Goal: Information Seeking & Learning: Learn about a topic

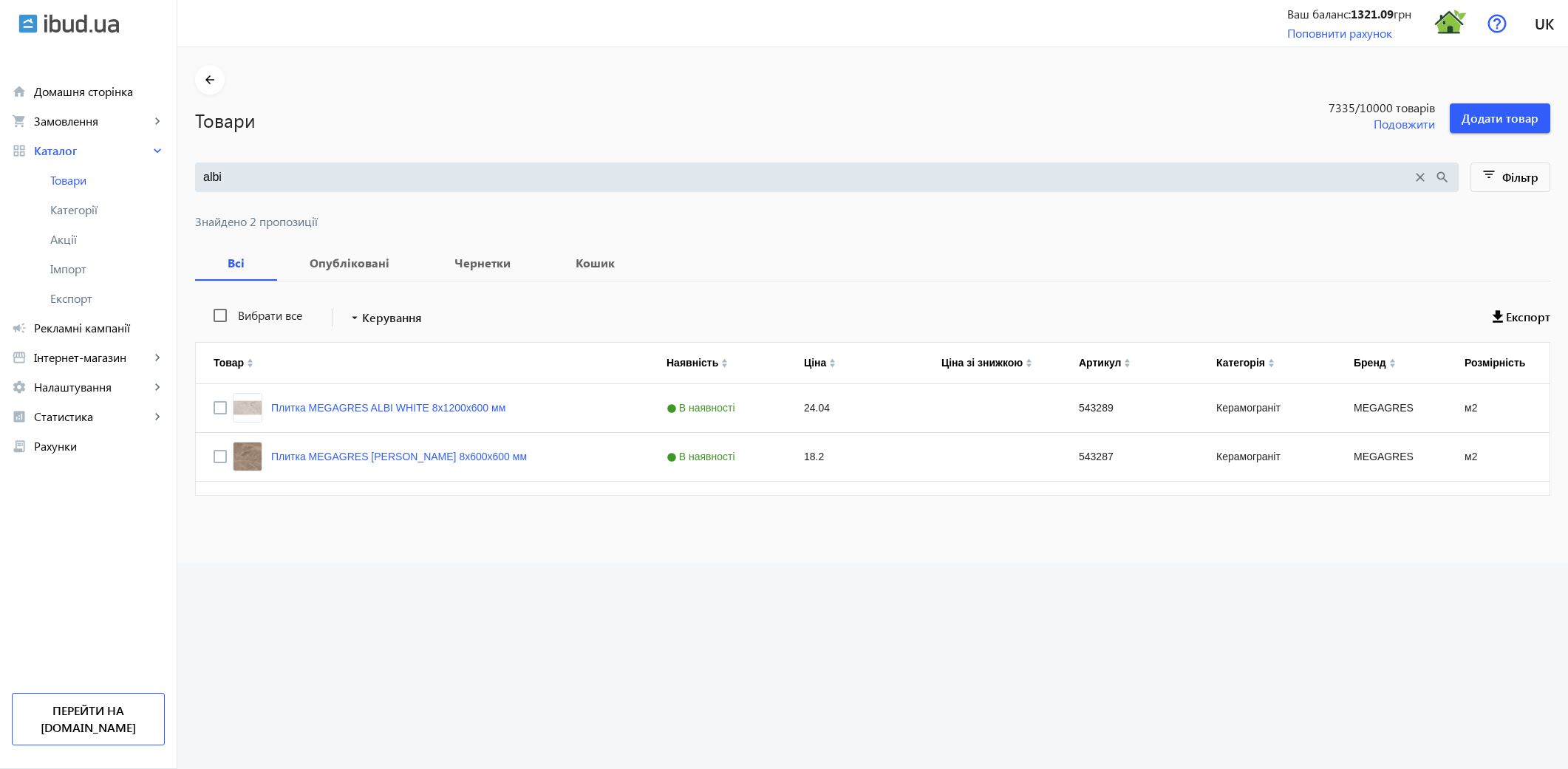
drag, startPoint x: 0, startPoint y: 0, endPoint x: 0, endPoint y: 74, distance: 74.0
click at [0, 75] on div "arrow_back home Домашня сторінка shopping_cart Замовлення keyboard_arrow_right …" at bounding box center [784, 384] width 1568 height 769
